Goal: Transaction & Acquisition: Purchase product/service

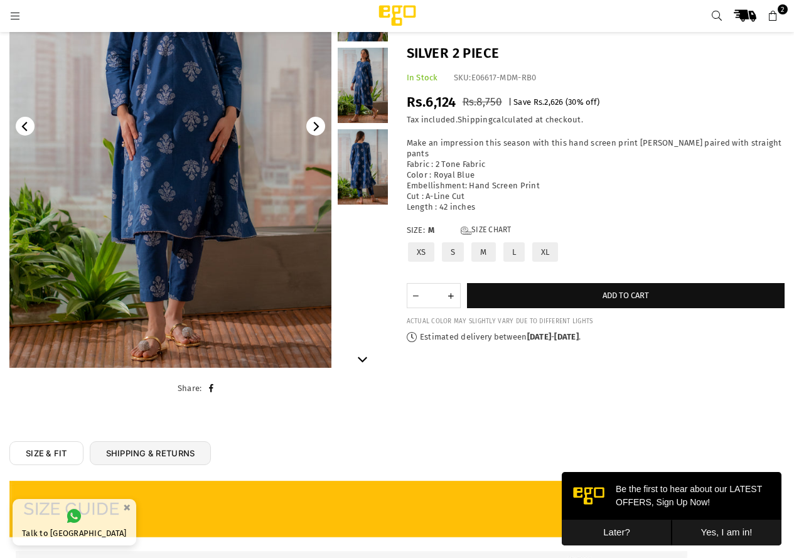
scroll to position [139, 0]
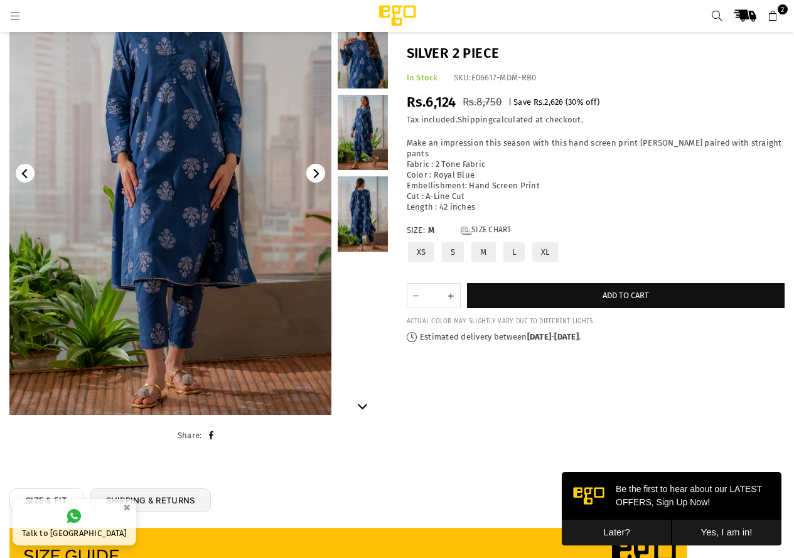
click at [317, 173] on icon "Next" at bounding box center [317, 173] width 6 height 9
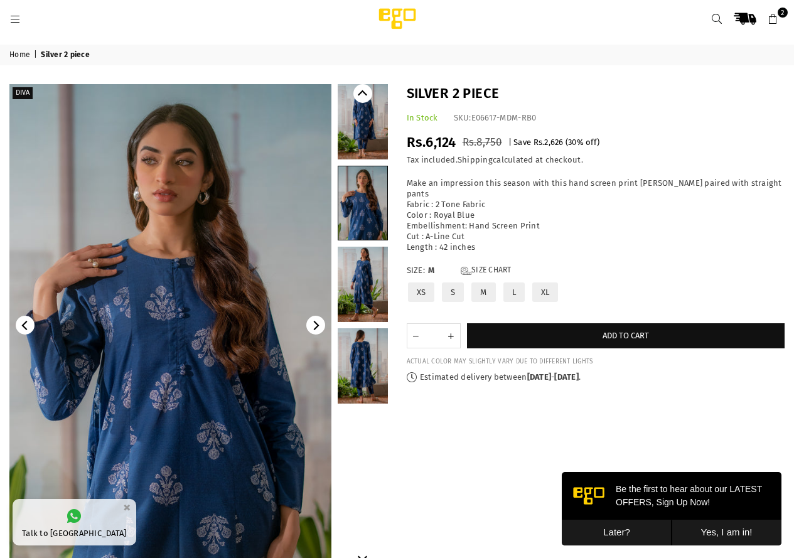
scroll to position [0, 0]
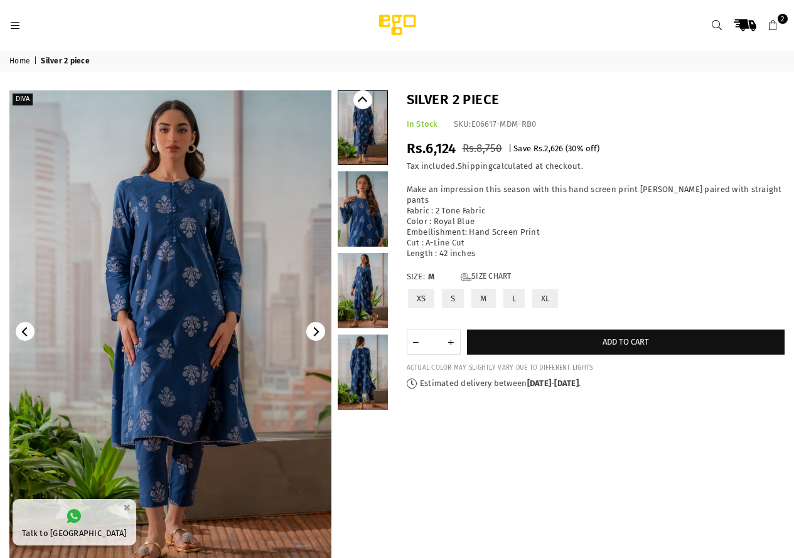
click at [779, 21] on span "2" at bounding box center [782, 19] width 10 height 10
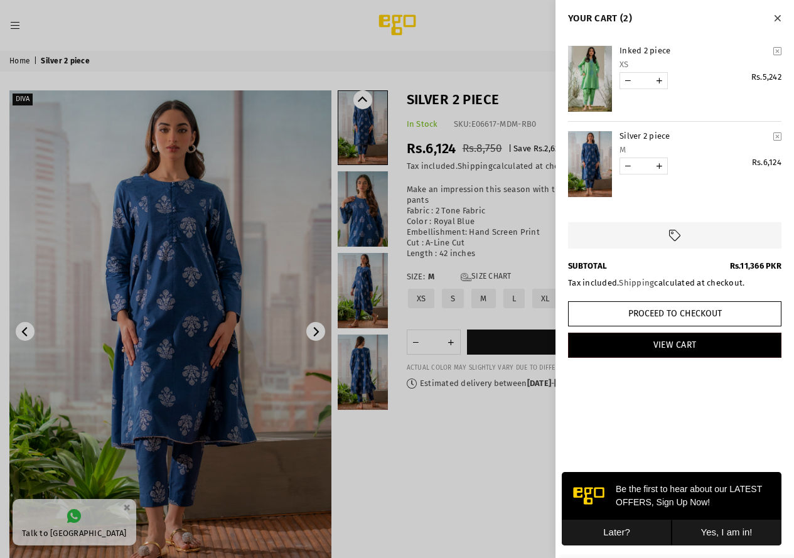
click at [602, 91] on link "YOUR CART" at bounding box center [590, 79] width 44 height 66
